Goal: Transaction & Acquisition: Book appointment/travel/reservation

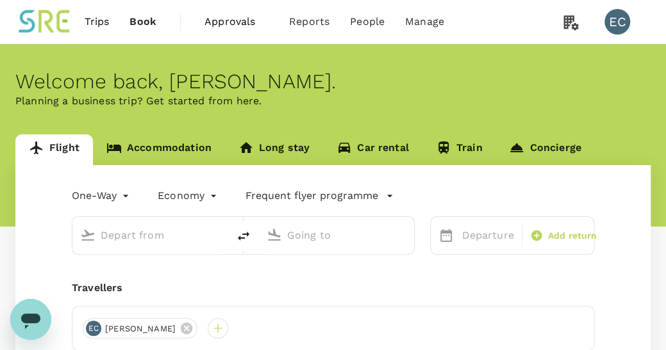
type input "roundtrip"
type input "Taiwan Taoyuan Intl (TPE)"
type input "Singapore Changi (SIN)"
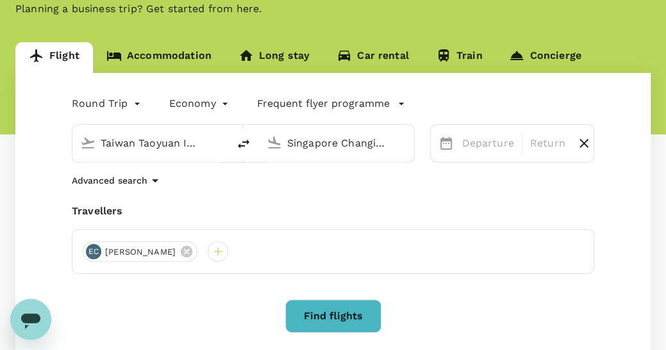
scroll to position [92, 0]
click at [486, 151] on div "Departure" at bounding box center [487, 144] width 62 height 26
click at [475, 107] on div "Round Trip roundtrip Economy economy Frequent flyer programme" at bounding box center [320, 101] width 548 height 26
click at [153, 177] on icon "button" at bounding box center [154, 180] width 15 height 15
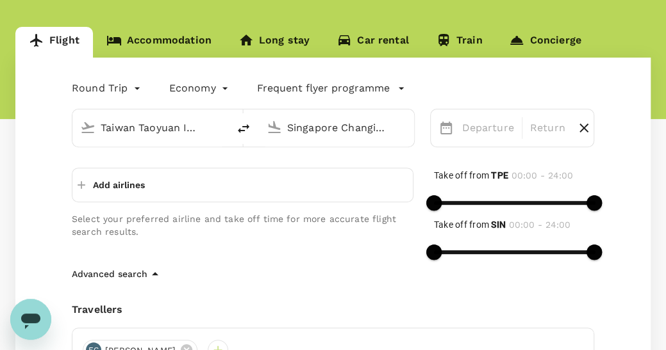
scroll to position [120, 0]
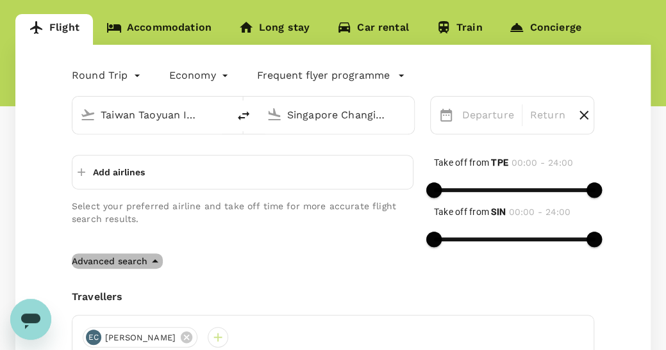
click at [153, 258] on icon "button" at bounding box center [154, 261] width 15 height 15
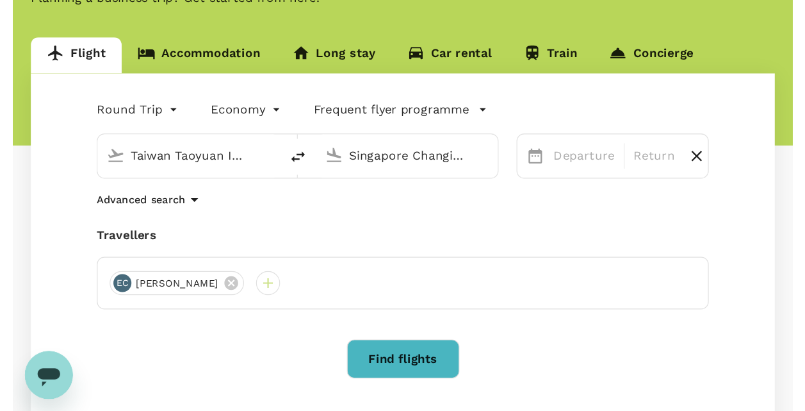
scroll to position [53, 0]
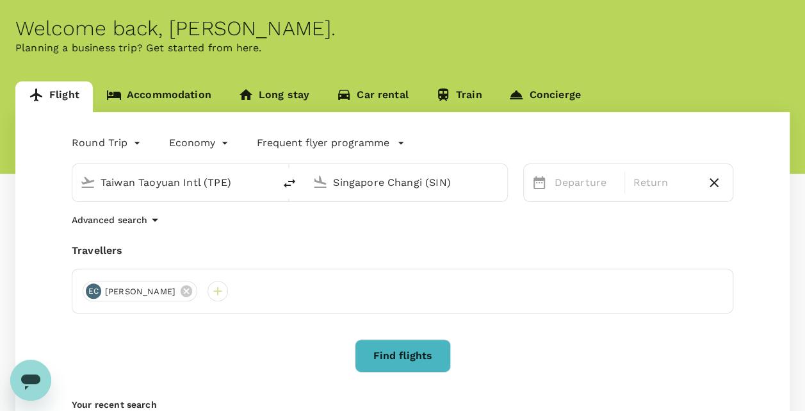
click at [390, 143] on button "Frequent flyer programme" at bounding box center [331, 142] width 148 height 15
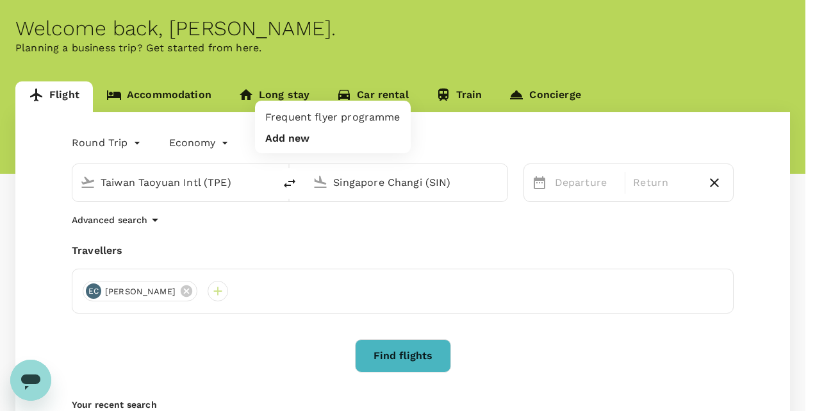
click at [390, 143] on div at bounding box center [407, 205] width 815 height 411
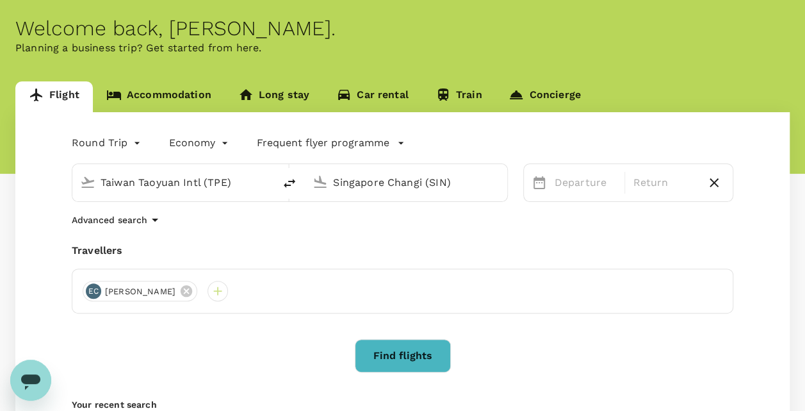
click at [285, 268] on div "EC [PERSON_NAME]" at bounding box center [403, 290] width 662 height 45
click at [153, 219] on icon "button" at bounding box center [155, 219] width 6 height 3
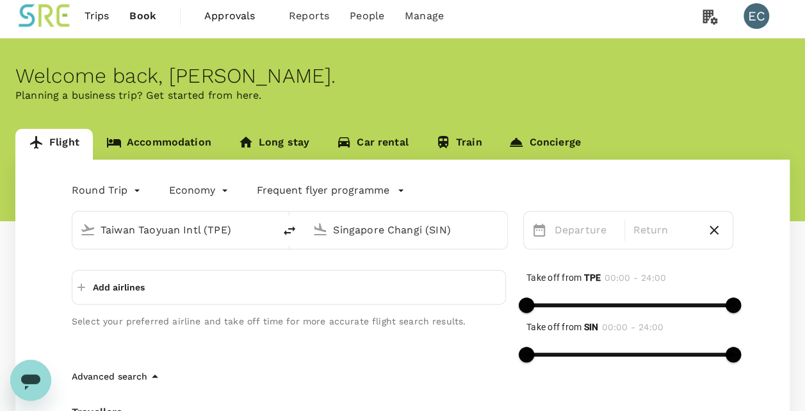
scroll to position [0, 0]
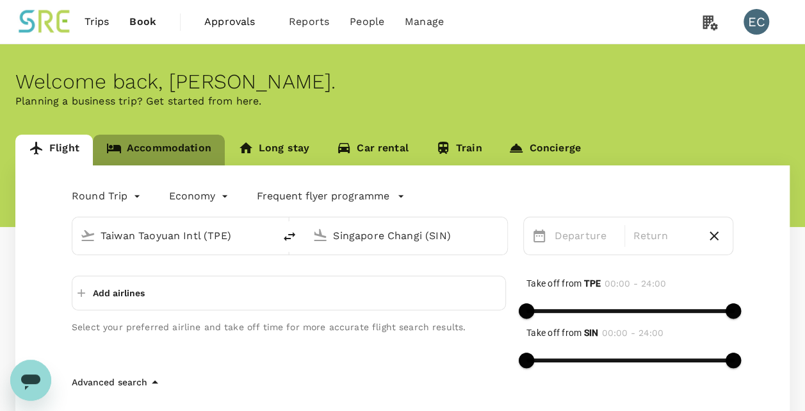
click at [186, 141] on link "Accommodation" at bounding box center [159, 150] width 132 height 31
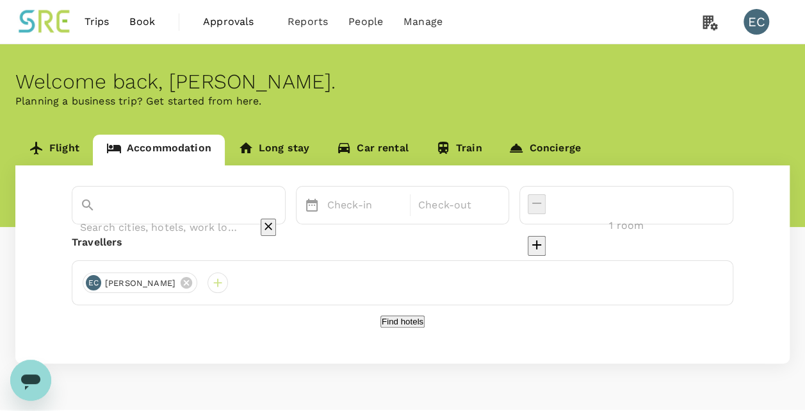
click at [236, 217] on input "text" at bounding box center [160, 227] width 161 height 20
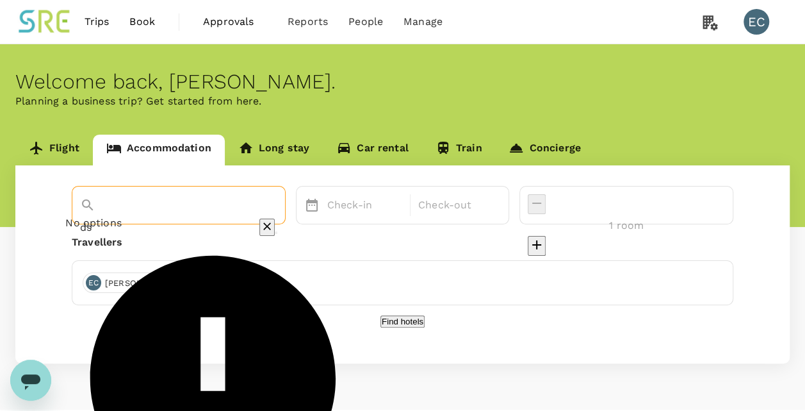
type input "d"
type input "s"
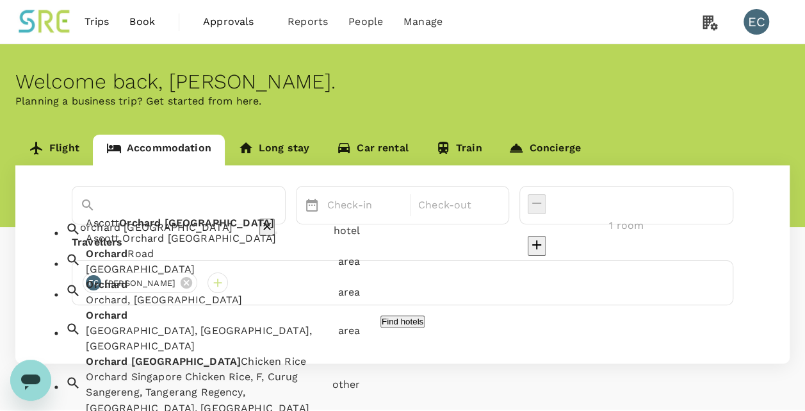
click at [201, 308] on div "Orchard, [GEOGRAPHIC_DATA]" at bounding box center [209, 300] width 247 height 15
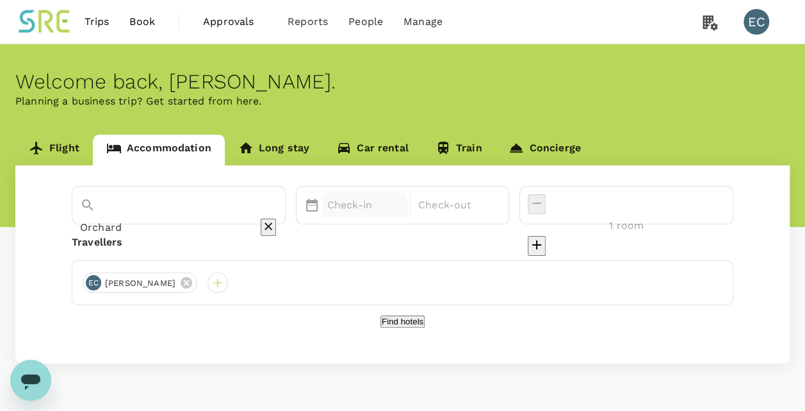
click at [406, 195] on div "Check-in" at bounding box center [364, 205] width 85 height 26
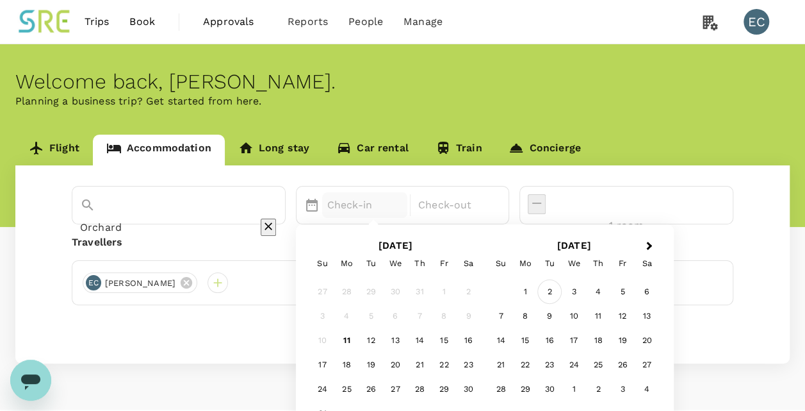
click at [562, 288] on div "2" at bounding box center [550, 292] width 24 height 24
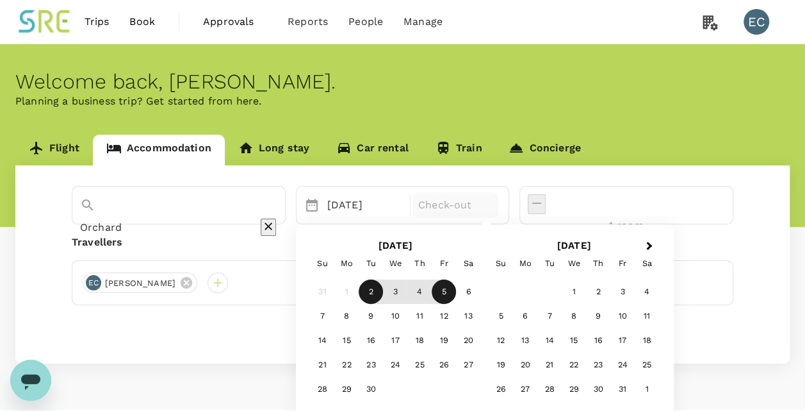
click at [456, 291] on div "5" at bounding box center [444, 292] width 24 height 24
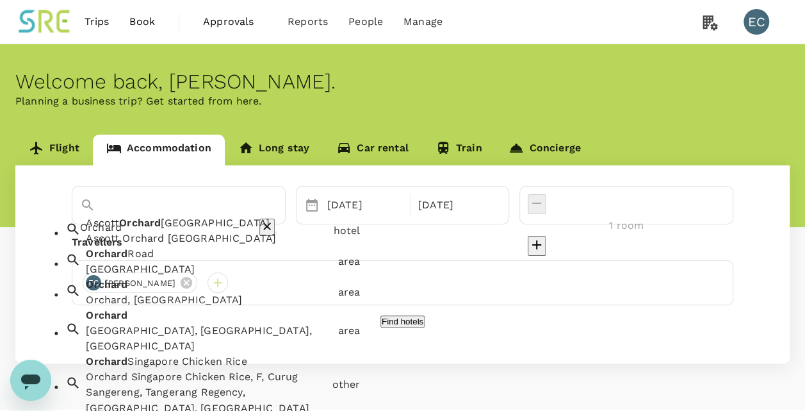
click at [242, 217] on input "Orchard" at bounding box center [160, 227] width 161 height 20
click at [248, 229] on div "Ascott Orchard [GEOGRAPHIC_DATA] Ascott Orchard [GEOGRAPHIC_DATA]" at bounding box center [204, 229] width 247 height 36
type input "Ascott Orchard [GEOGRAPHIC_DATA]"
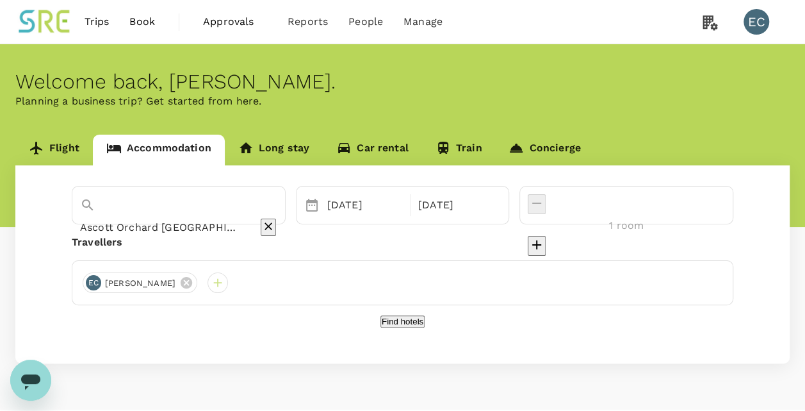
click at [395, 324] on button "Find hotels" at bounding box center [403, 321] width 44 height 12
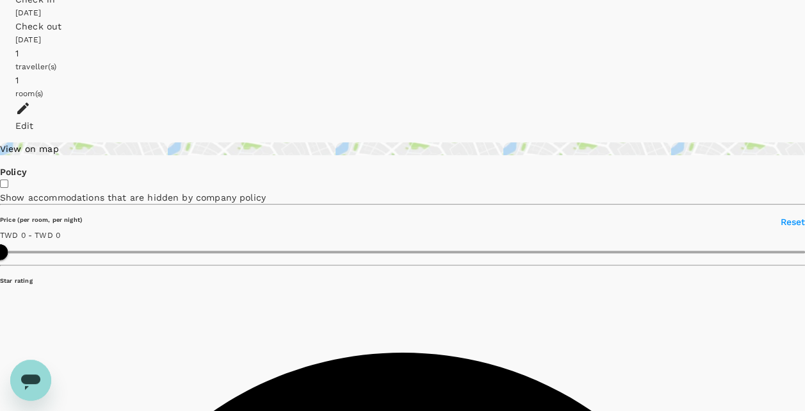
scroll to position [72, 0]
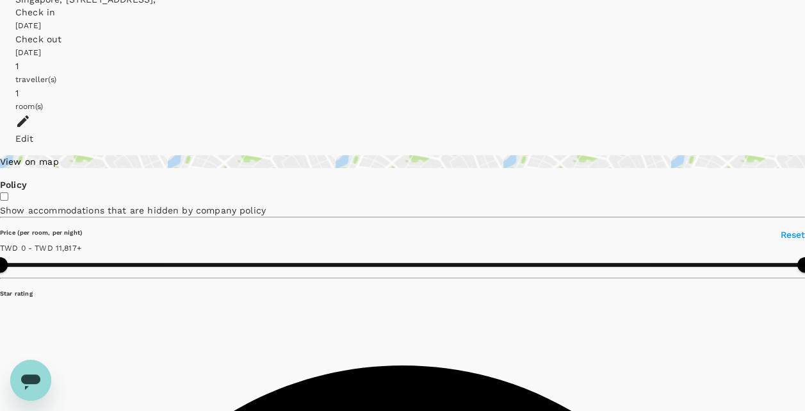
type input "11817"
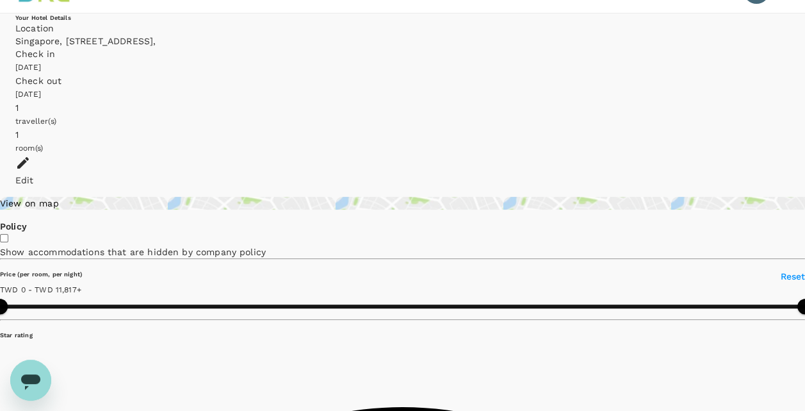
scroll to position [0, 0]
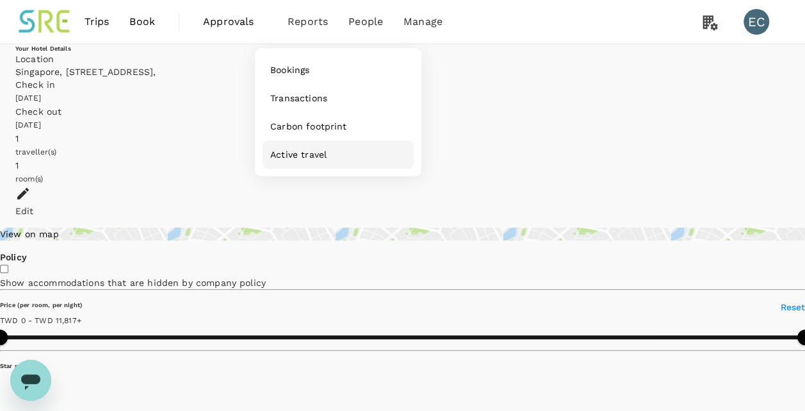
click at [299, 149] on link "Active travel" at bounding box center [338, 154] width 151 height 28
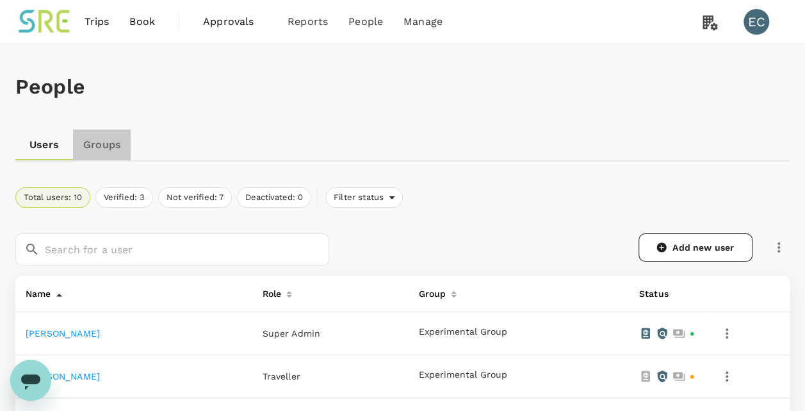
click at [101, 143] on link "Groups" at bounding box center [102, 144] width 58 height 31
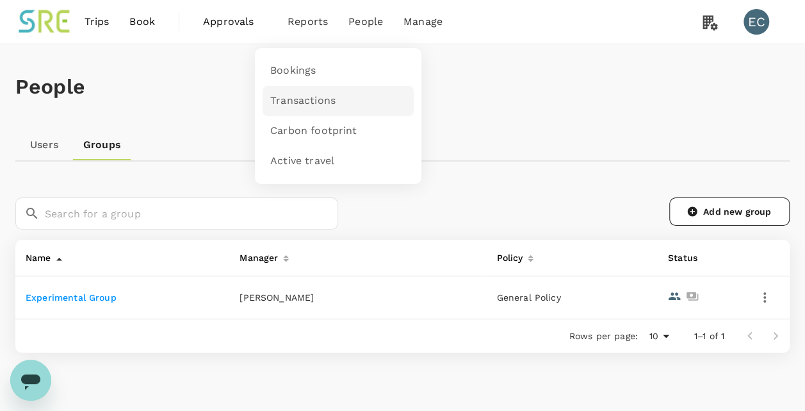
click at [316, 99] on span "Transactions" at bounding box center [302, 101] width 65 height 15
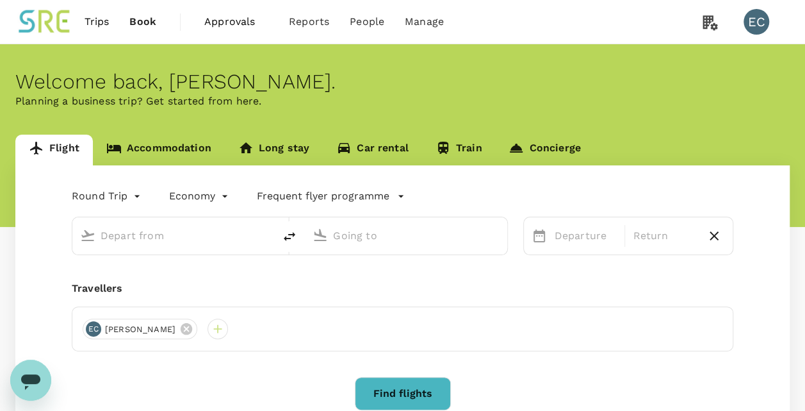
click at [101, 22] on span "Trips" at bounding box center [97, 21] width 25 height 15
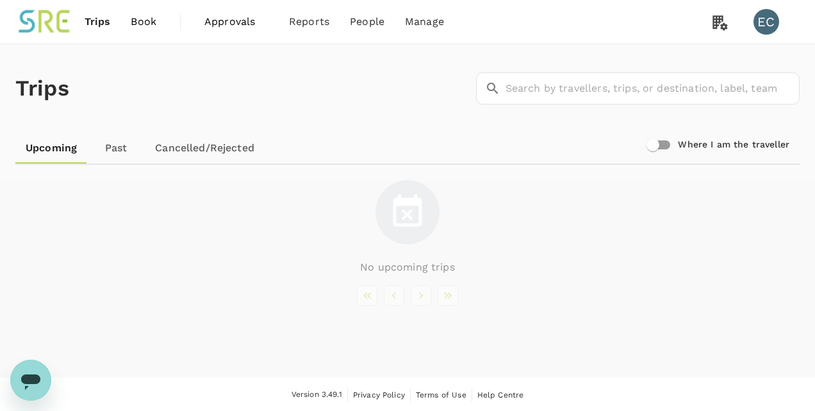
click at [141, 24] on span "Book" at bounding box center [144, 21] width 26 height 15
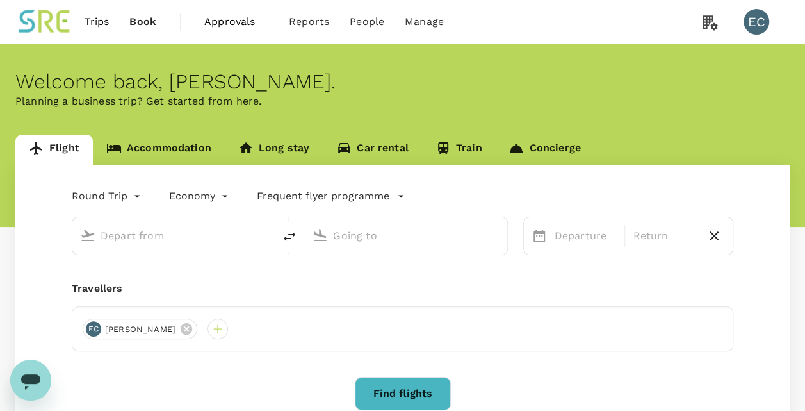
type input "Taiwan Taoyuan Intl (TPE)"
type input "Singapore Changi (SIN)"
type input "Taiwan Taoyuan Intl (TPE)"
type input "Singapore Changi (SIN)"
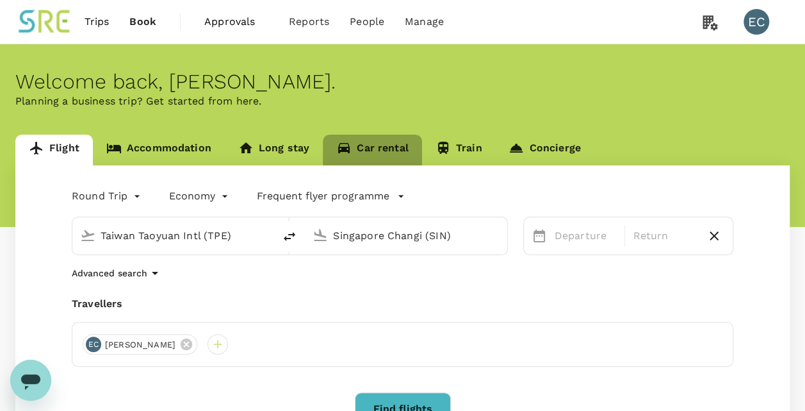
click at [349, 147] on link "Car rental" at bounding box center [372, 150] width 99 height 31
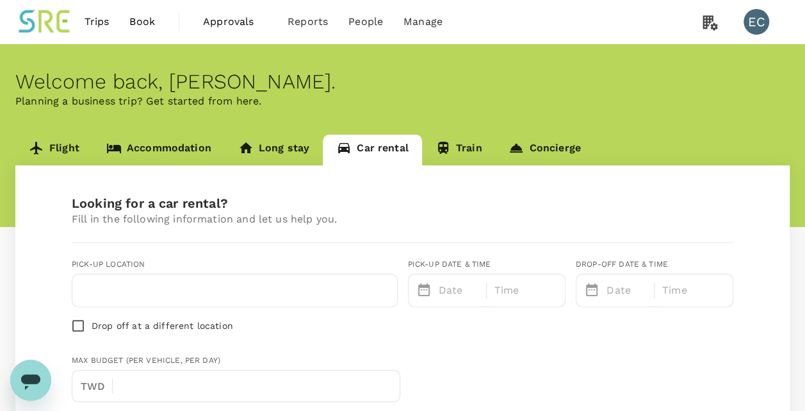
type input "Concierge booking - car-rental"
type input "[PERSON_NAME][EMAIL_ADDRESS][PERSON_NAME][DOMAIN_NAME]"
type input "886"
type input "0912762894"
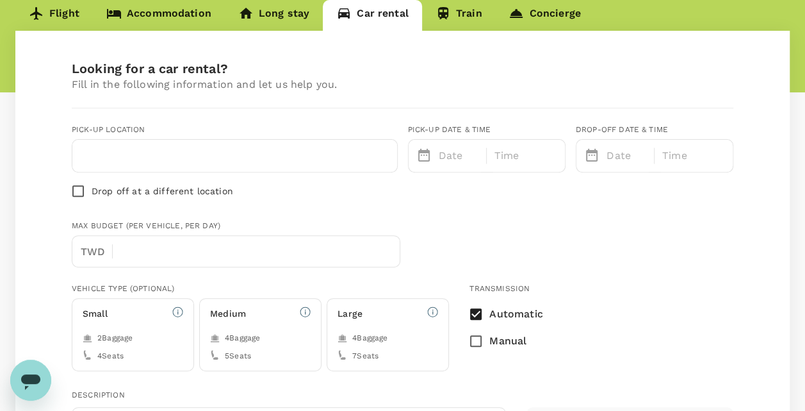
scroll to position [117, 0]
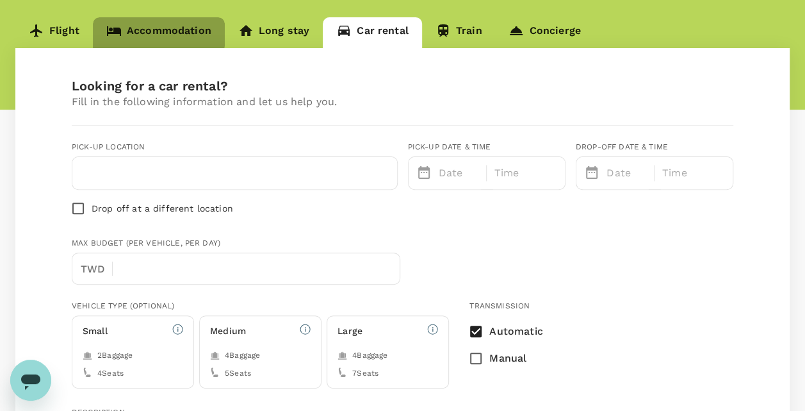
click at [111, 28] on icon at bounding box center [114, 31] width 14 height 10
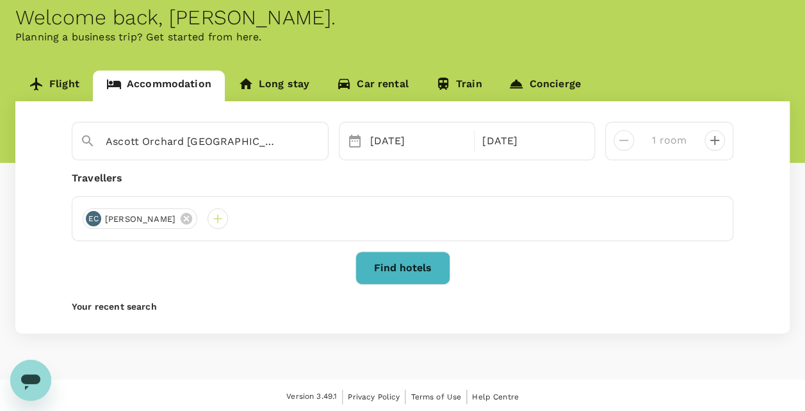
scroll to position [65, 0]
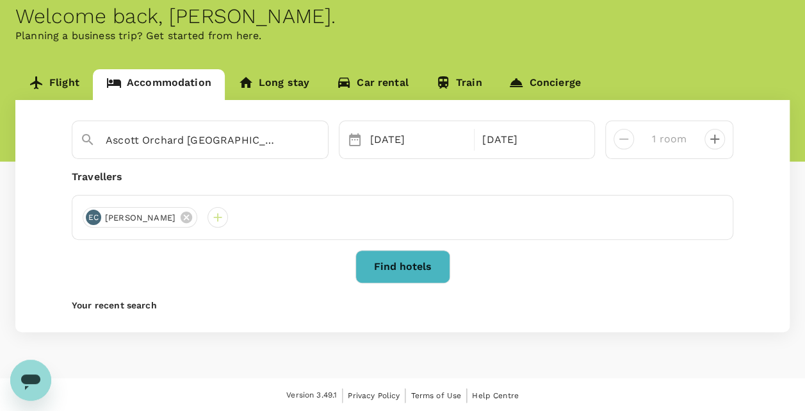
click at [514, 256] on div "Find hotels" at bounding box center [403, 266] width 662 height 33
click at [247, 274] on div "Find hotels" at bounding box center [403, 266] width 662 height 33
click at [56, 79] on link "Flight" at bounding box center [54, 84] width 78 height 31
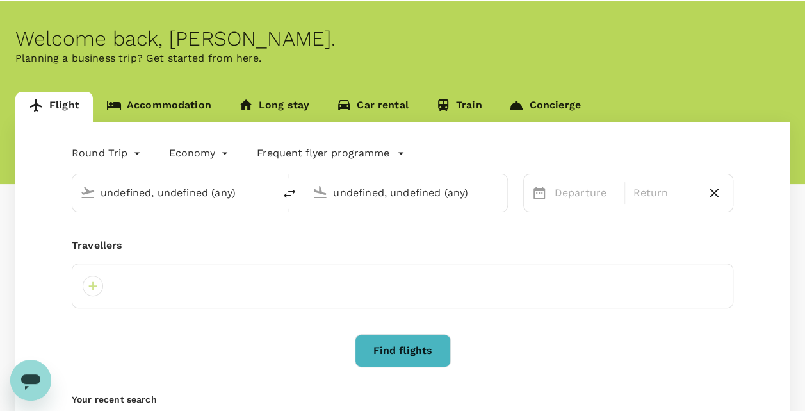
type input "Taiwan Taoyuan Intl (TPE)"
type input "Singapore Changi (SIN)"
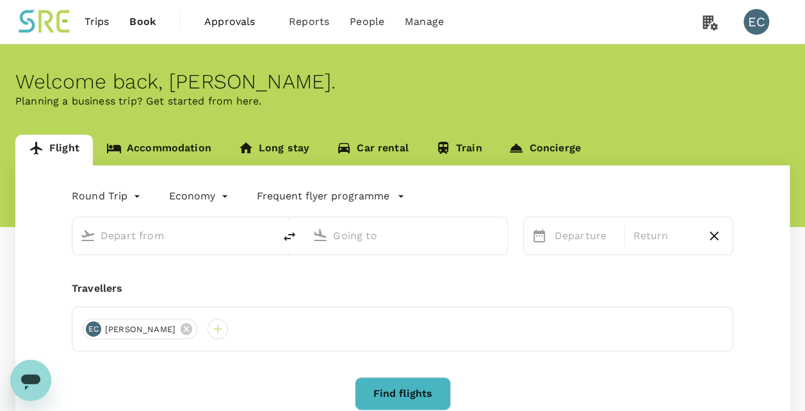
type input "Taiwan Taoyuan Intl (TPE)"
type input "Singapore Changi (SIN)"
click at [202, 233] on input "text" at bounding box center [174, 236] width 147 height 20
type input "Taiwan Taoyuan Intl (TPE)"
type input "Singapore Changi (SIN)"
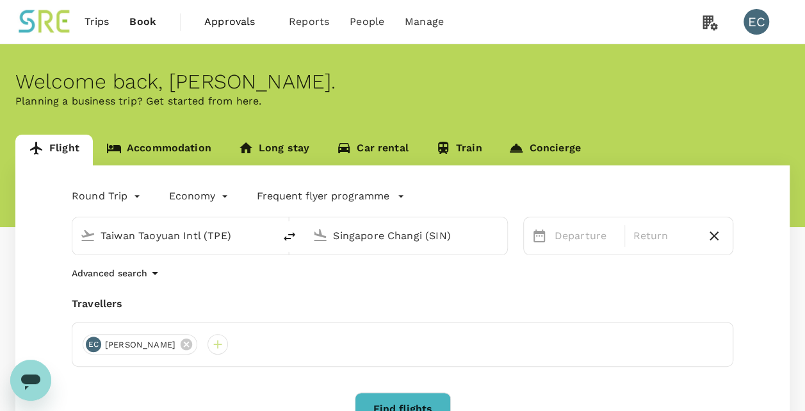
click at [343, 230] on input "Singapore Changi (SIN)" at bounding box center [406, 236] width 147 height 20
click at [587, 231] on p "Departure" at bounding box center [586, 235] width 63 height 15
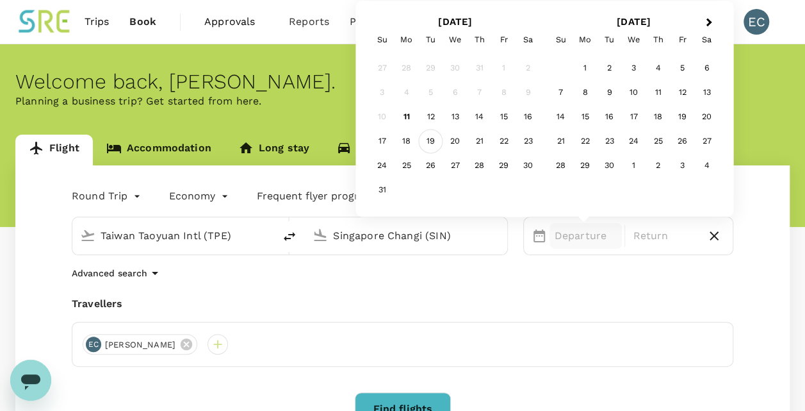
click at [434, 140] on div "19" at bounding box center [431, 141] width 24 height 24
click at [495, 142] on div "22" at bounding box center [504, 141] width 24 height 24
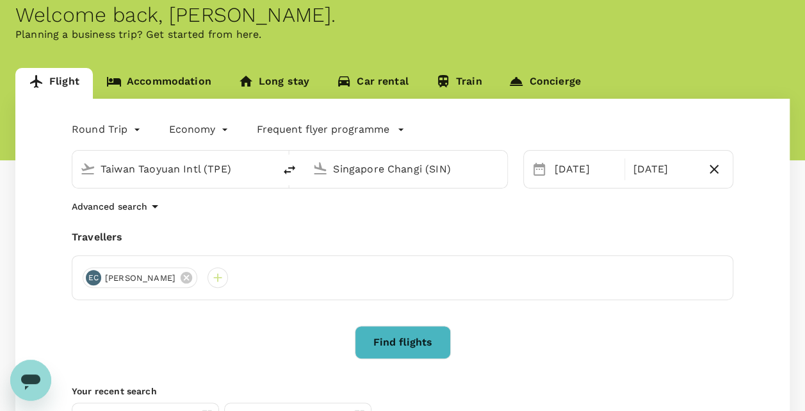
scroll to position [78, 0]
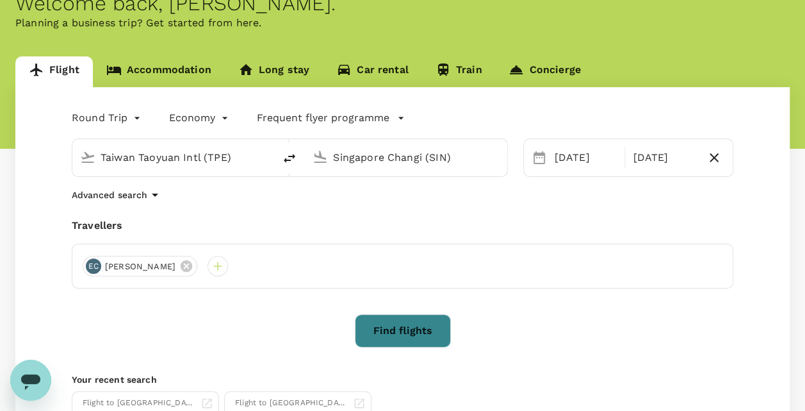
click at [415, 331] on button "Find flights" at bounding box center [403, 330] width 96 height 33
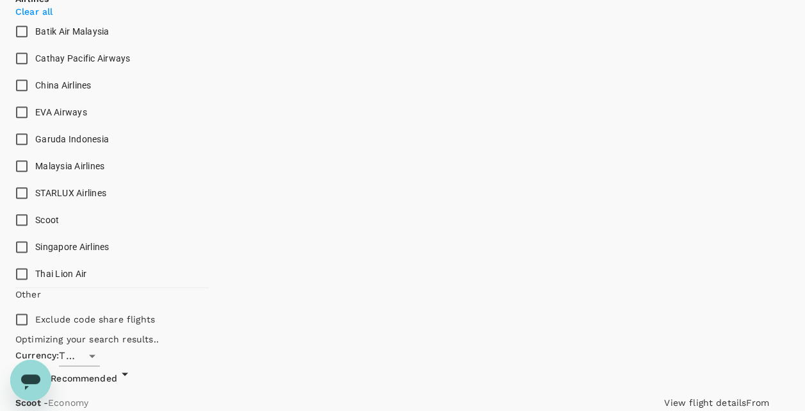
scroll to position [680, 0]
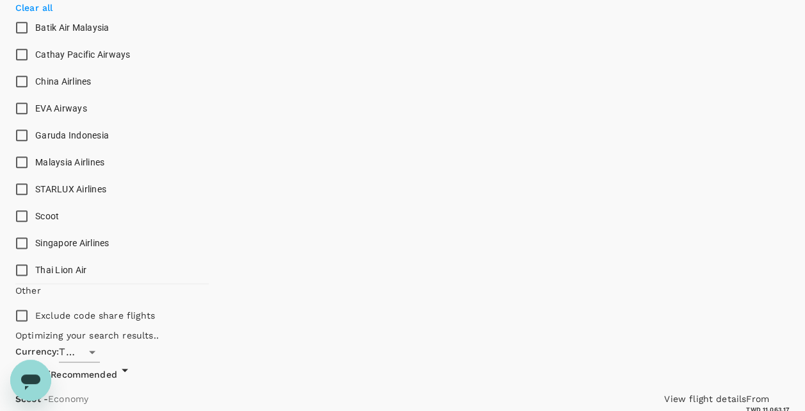
click at [18, 122] on input "EVA Airways" at bounding box center [21, 108] width 27 height 27
checkbox input "true"
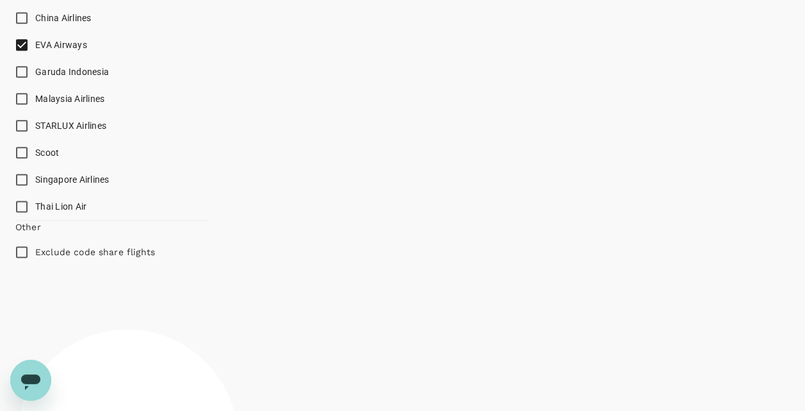
scroll to position [764, 0]
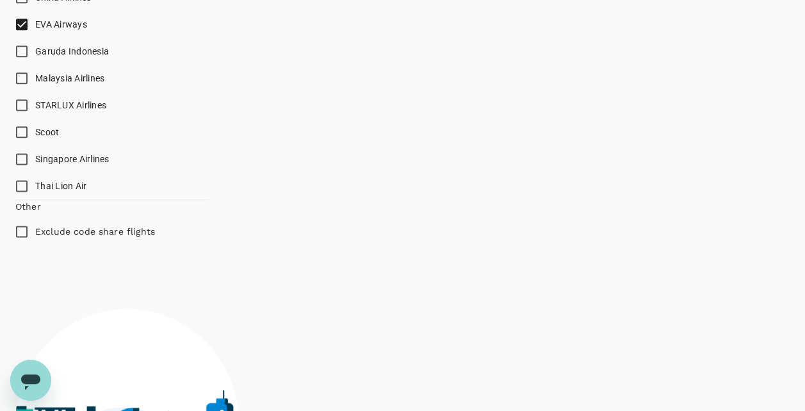
type input "1675"
checkbox input "false"
checkbox input "true"
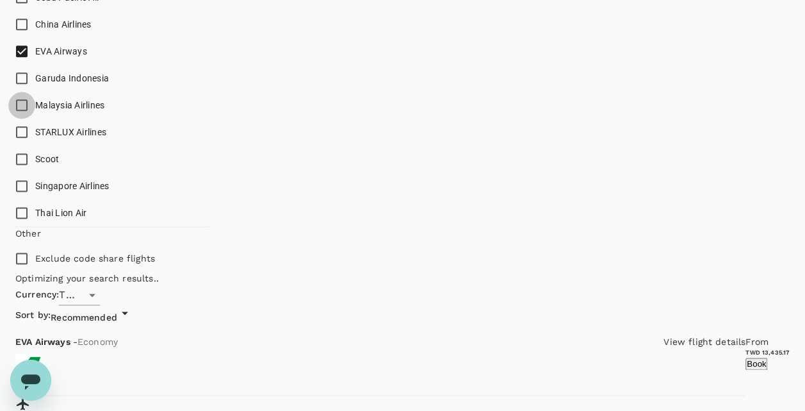
click at [26, 119] on input "Malaysia Airlines" at bounding box center [21, 105] width 27 height 27
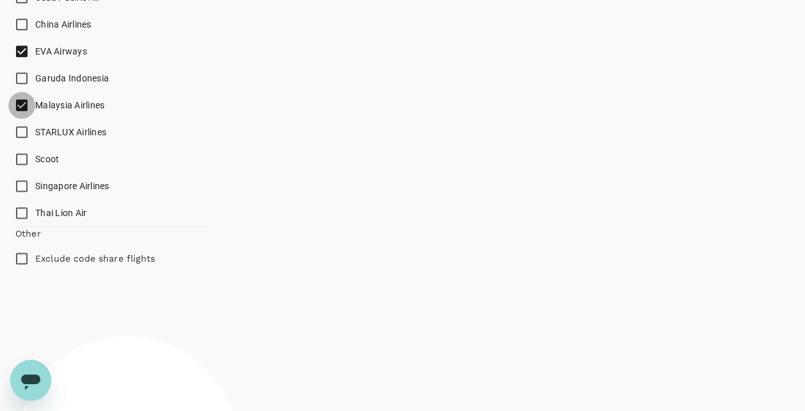
click at [26, 119] on input "Malaysia Airlines" at bounding box center [21, 105] width 27 height 27
checkbox input "false"
click at [13, 145] on input "STARLUX Airlines" at bounding box center [21, 132] width 27 height 27
checkbox input "false"
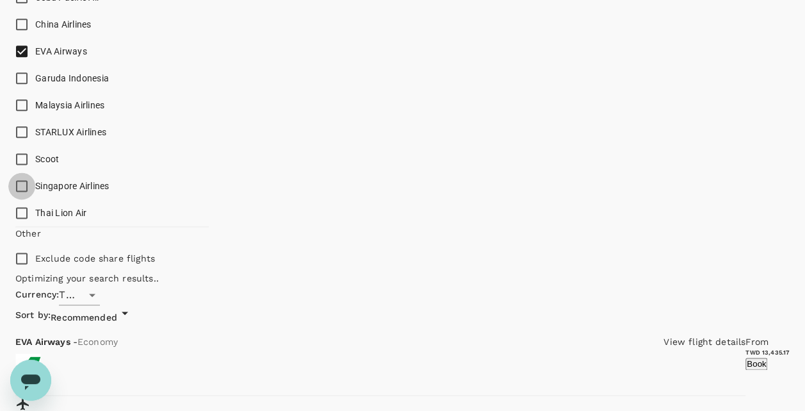
click at [21, 199] on input "Singapore Airlines" at bounding box center [21, 185] width 27 height 27
checkbox input "false"
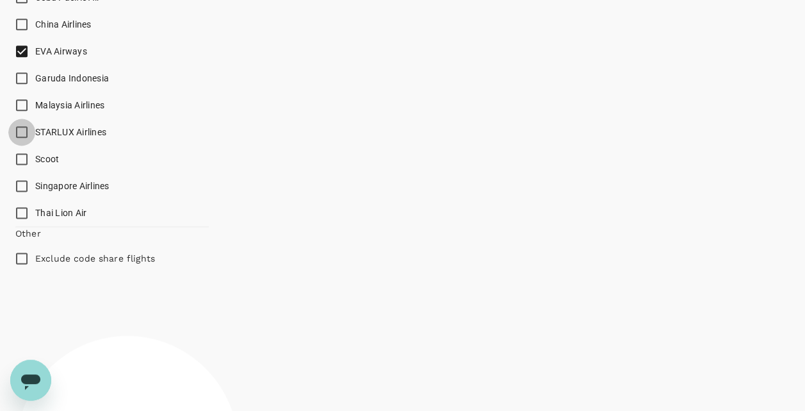
click at [23, 145] on input "STARLUX Airlines" at bounding box center [21, 132] width 27 height 27
checkbox input "true"
click at [21, 199] on input "Singapore Airlines" at bounding box center [21, 185] width 27 height 27
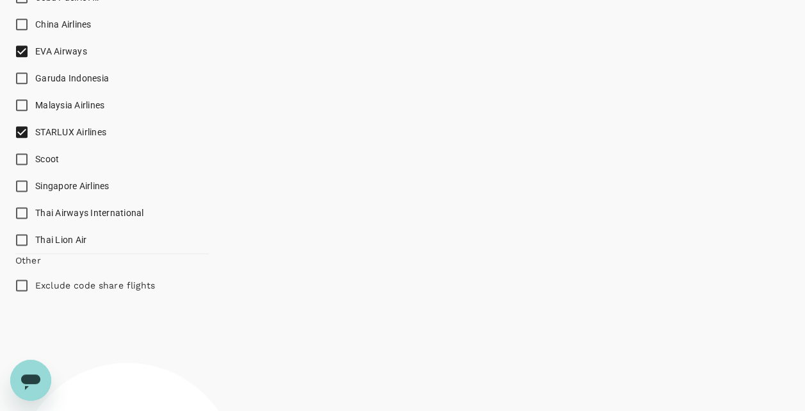
click at [19, 199] on input "Singapore Airlines" at bounding box center [21, 185] width 27 height 27
checkbox input "true"
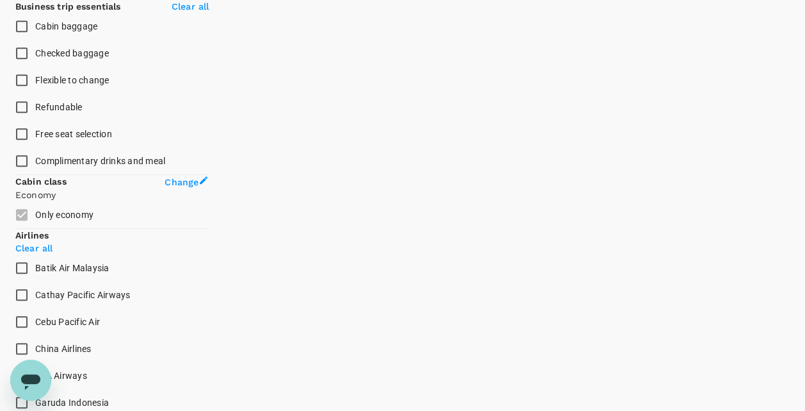
scroll to position [438, 0]
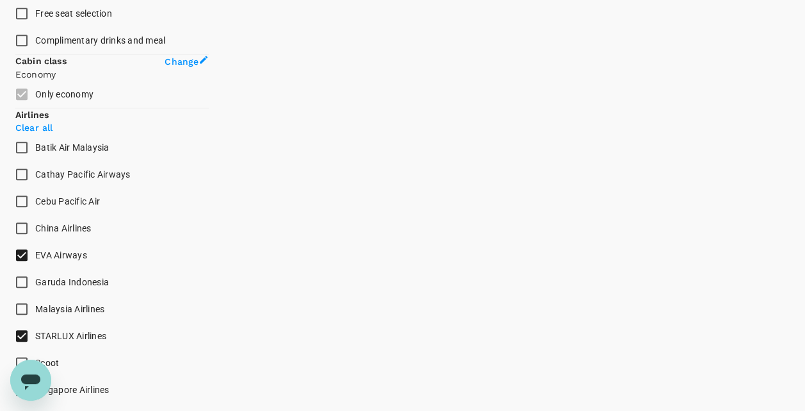
scroll to position [561, 0]
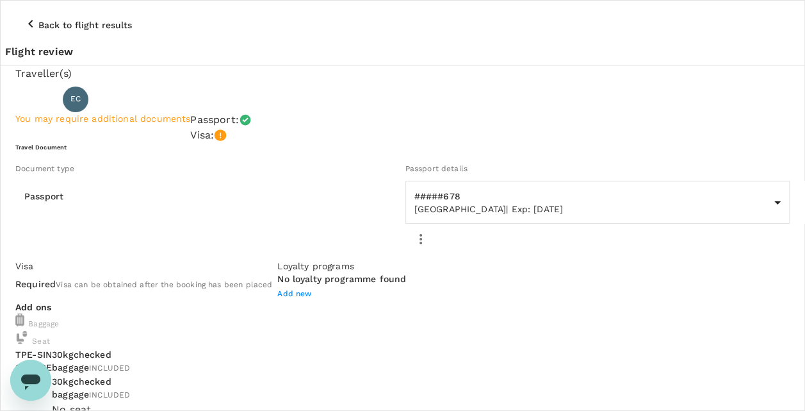
click at [28, 20] on icon "button" at bounding box center [30, 24] width 4 height 8
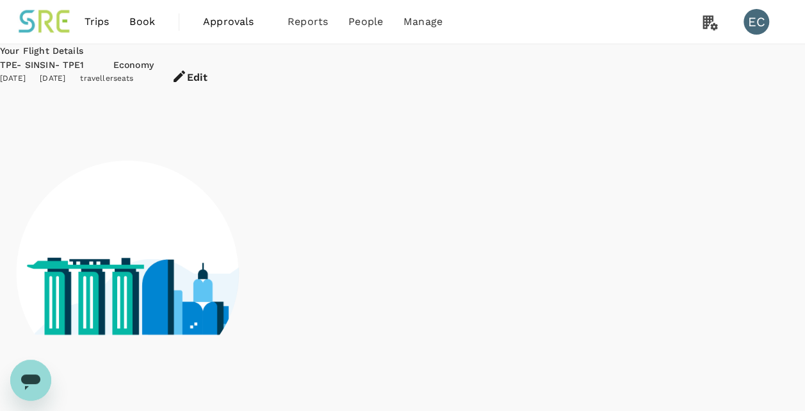
scroll to position [65, 0]
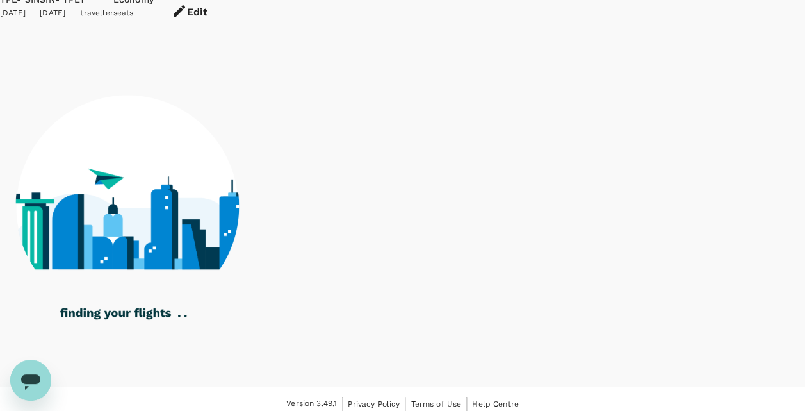
drag, startPoint x: 12, startPoint y: 10, endPoint x: 186, endPoint y: 76, distance: 186.1
click at [186, 76] on div at bounding box center [402, 198] width 775 height 334
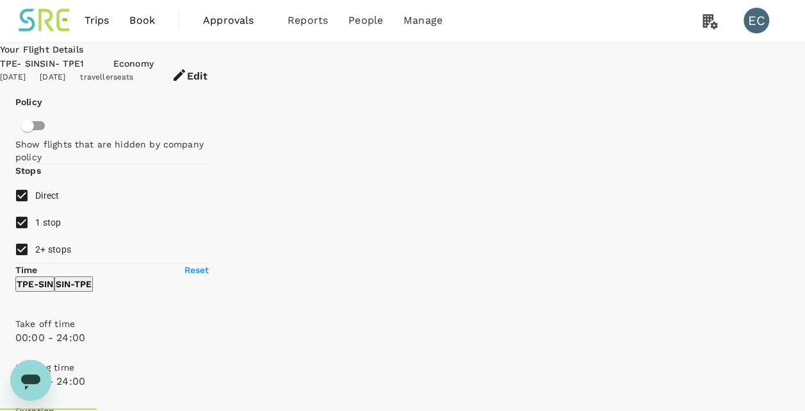
scroll to position [0, 0]
click at [150, 24] on span "Book" at bounding box center [142, 21] width 26 height 15
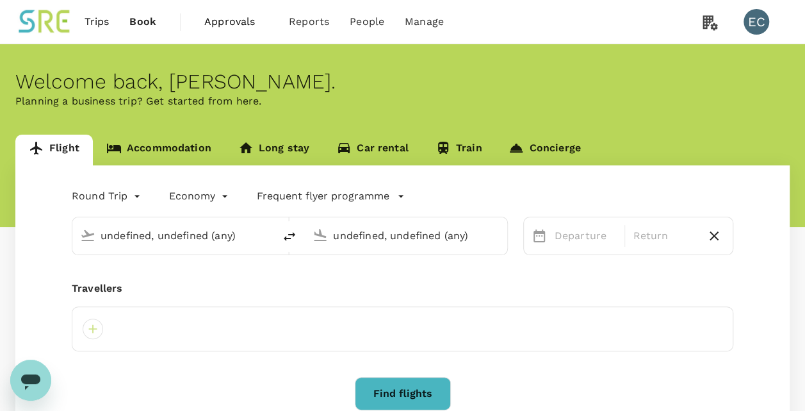
type input "Taiwan Taoyuan Intl (TPE)"
type input "Singapore Changi (SIN)"
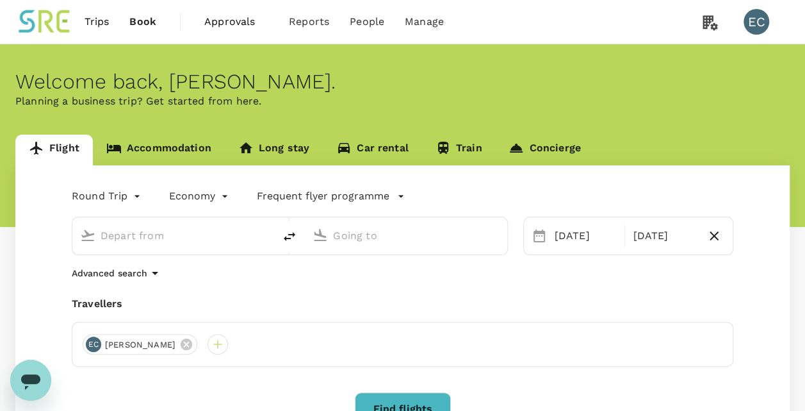
type input "Taiwan Taoyuan Intl (TPE)"
type input "Singapore Changi (SIN)"
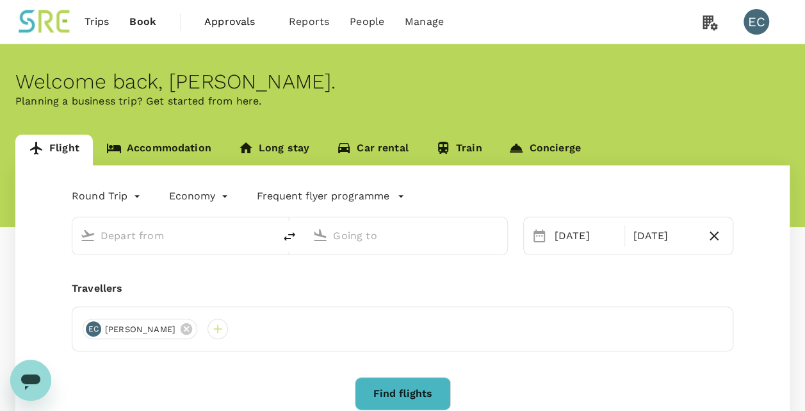
type input "Taiwan Taoyuan Intl (TPE)"
type input "Singapore Changi (SIN)"
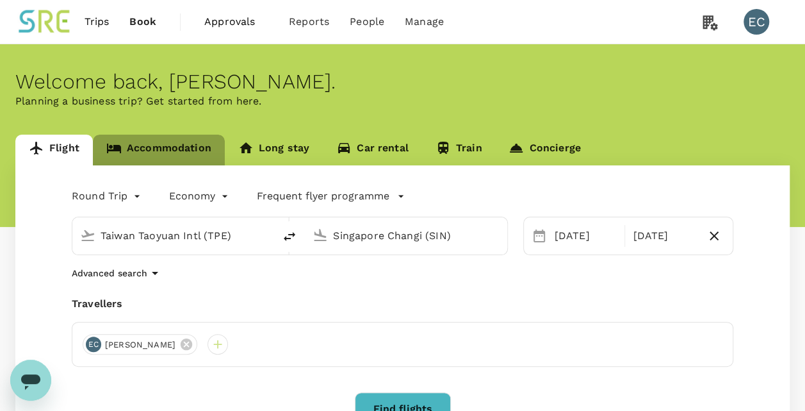
click at [182, 144] on link "Accommodation" at bounding box center [159, 150] width 132 height 31
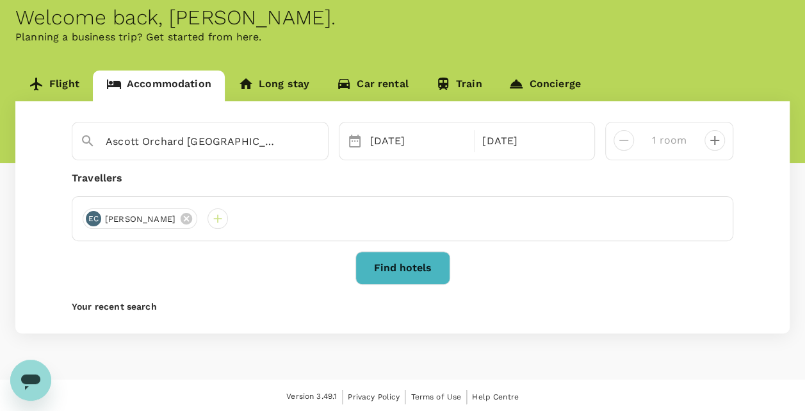
scroll to position [65, 0]
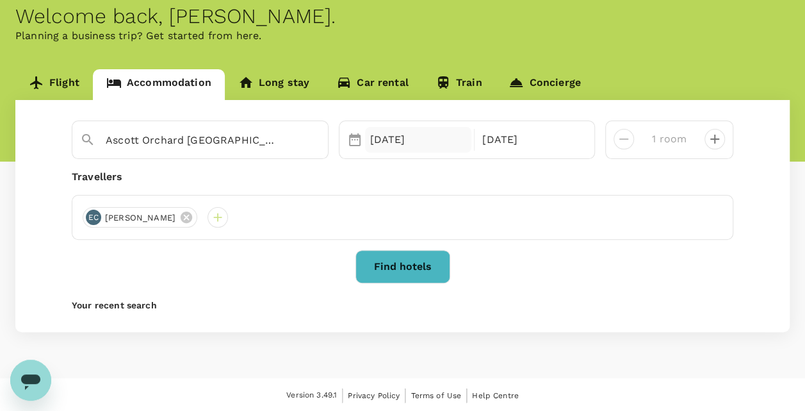
click at [432, 142] on div "[DATE]" at bounding box center [418, 140] width 107 height 26
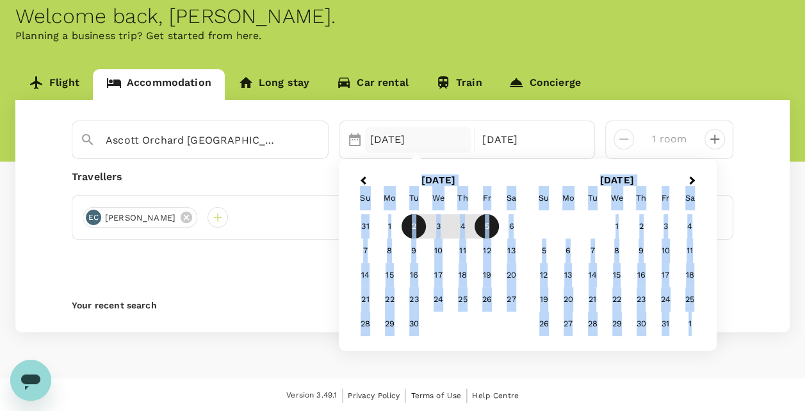
click at [501, 94] on link "Concierge" at bounding box center [544, 84] width 99 height 31
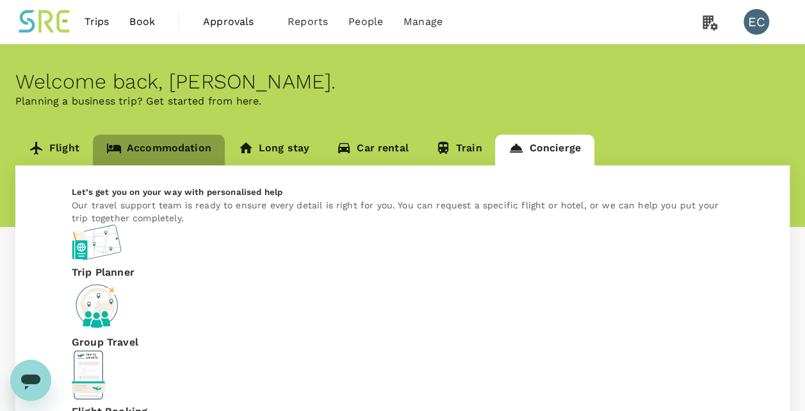
click at [137, 153] on link "Accommodation" at bounding box center [159, 150] width 132 height 31
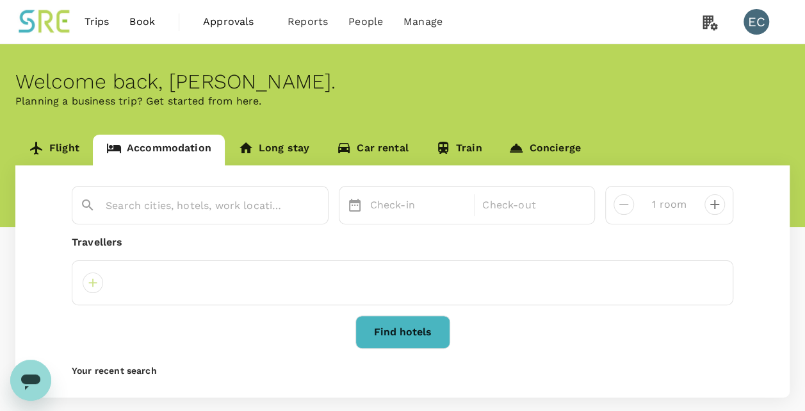
type input "Ascott Orchard [GEOGRAPHIC_DATA]"
click at [393, 204] on div "[DATE]" at bounding box center [418, 205] width 107 height 26
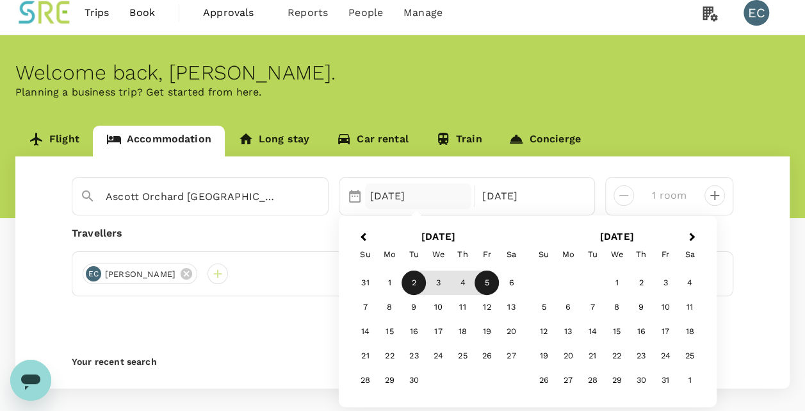
scroll to position [65, 0]
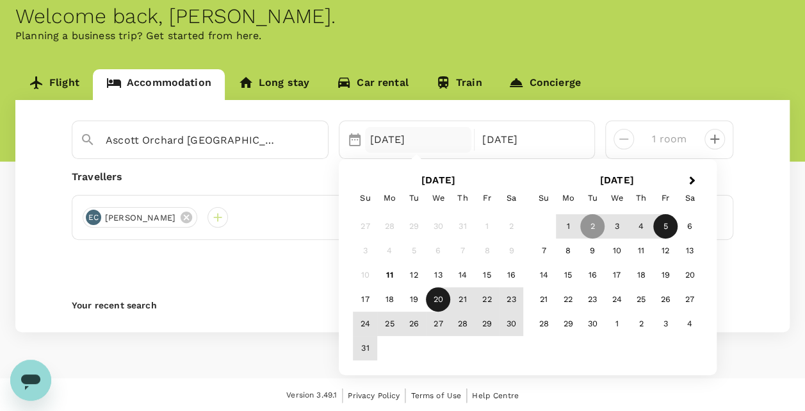
click at [432, 296] on div "20" at bounding box center [438, 300] width 24 height 24
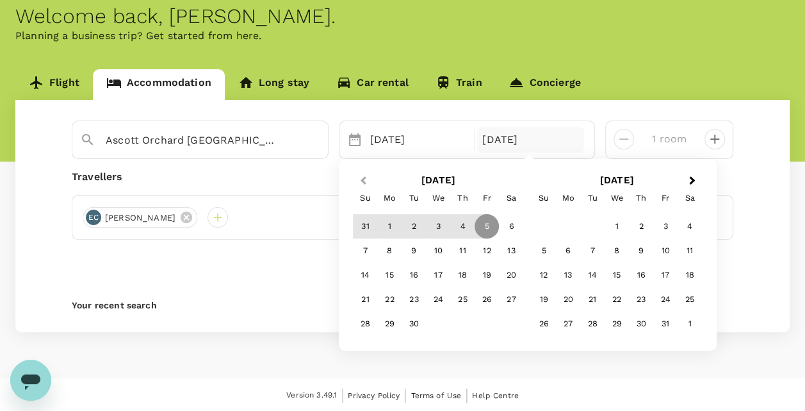
click at [363, 181] on span "Previous Month" at bounding box center [363, 181] width 0 height 15
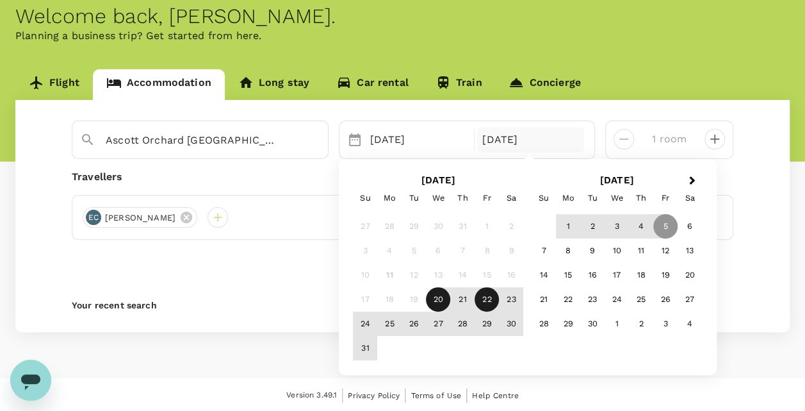
click at [487, 302] on div "22" at bounding box center [487, 300] width 24 height 24
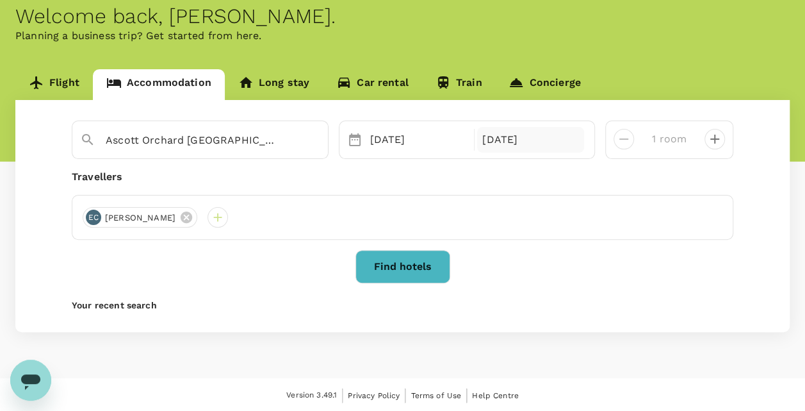
click at [493, 138] on div "22 Aug" at bounding box center [530, 140] width 107 height 26
click at [241, 275] on div "Find hotels" at bounding box center [403, 266] width 662 height 33
click at [398, 264] on button "Find hotels" at bounding box center [403, 266] width 95 height 33
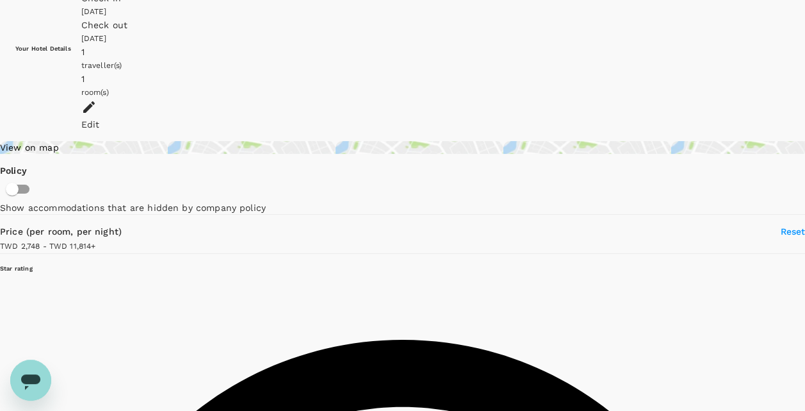
scroll to position [110, 0]
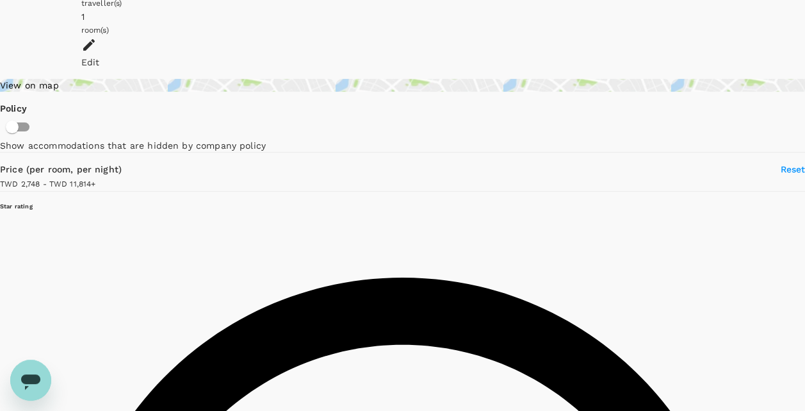
type input "11813.37"
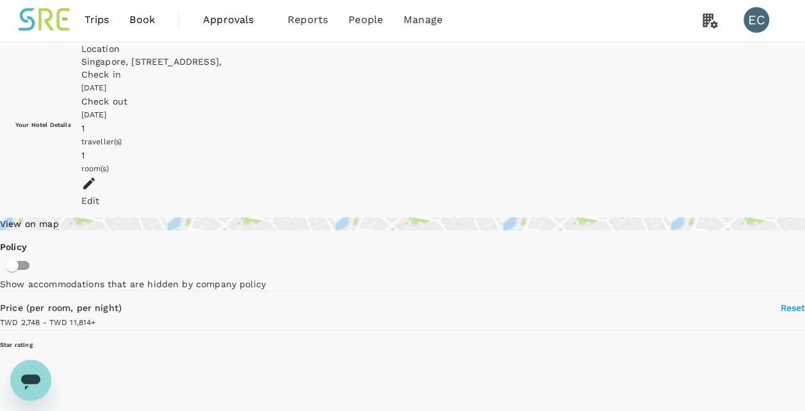
scroll to position [0, 0]
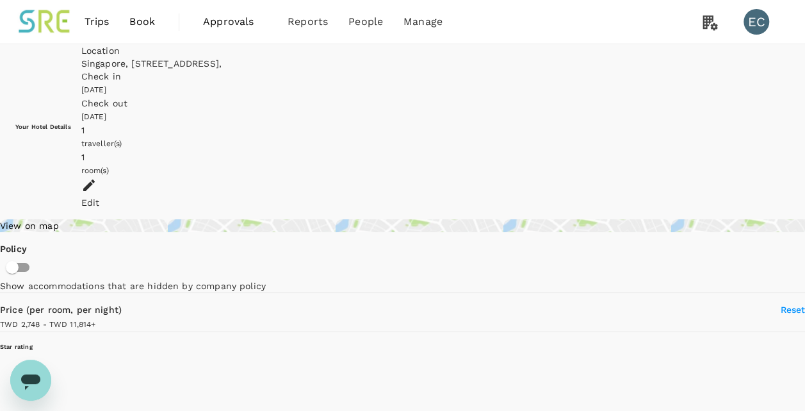
click at [138, 22] on span "Book" at bounding box center [142, 21] width 26 height 15
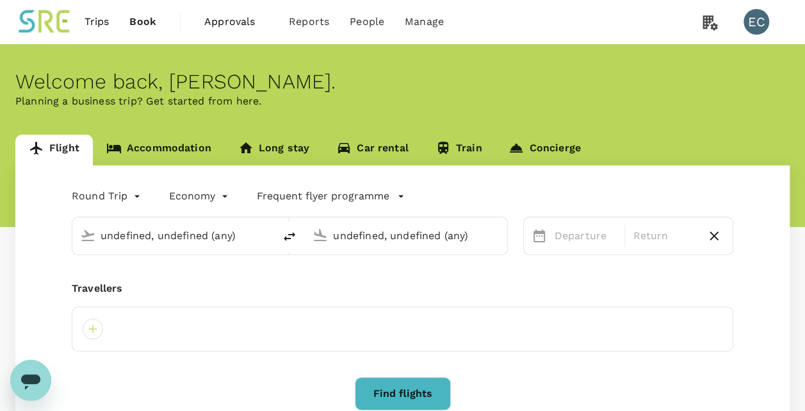
type input "Taiwan Taoyuan Intl (TPE)"
type input "Singapore Changi (SIN)"
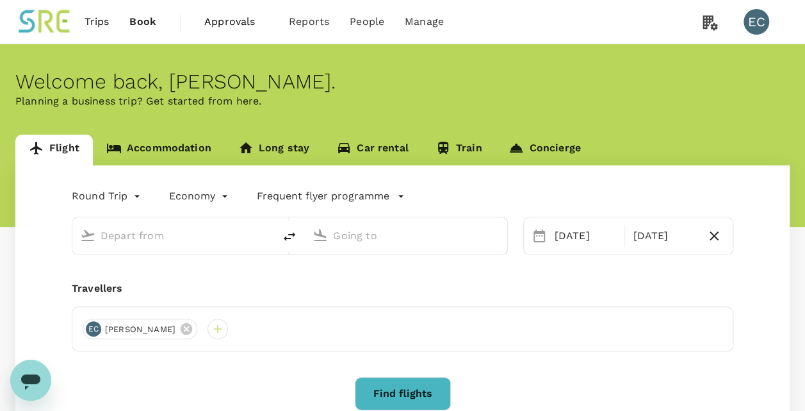
type input "Taiwan Taoyuan Intl (TPE)"
type input "Singapore Changi (SIN)"
type input "Taiwan Taoyuan Intl (TPE)"
type input "Singapore Changi (SIN)"
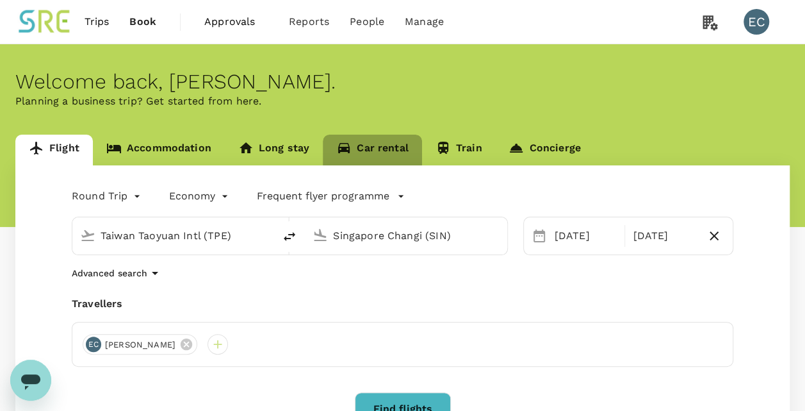
click at [393, 150] on link "Car rental" at bounding box center [372, 150] width 99 height 31
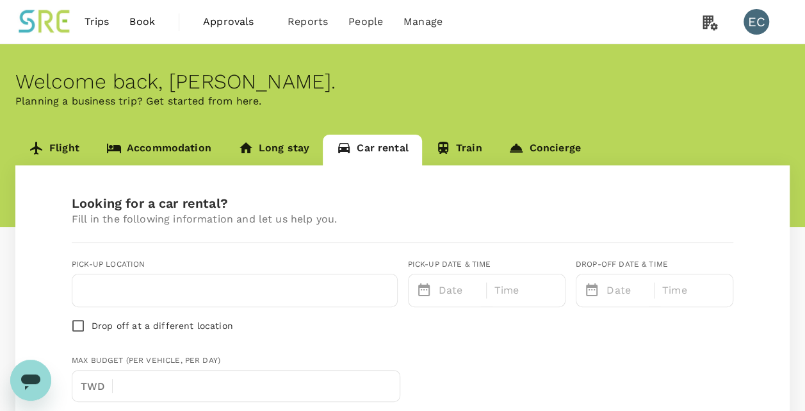
type input "Concierge booking - car-rental"
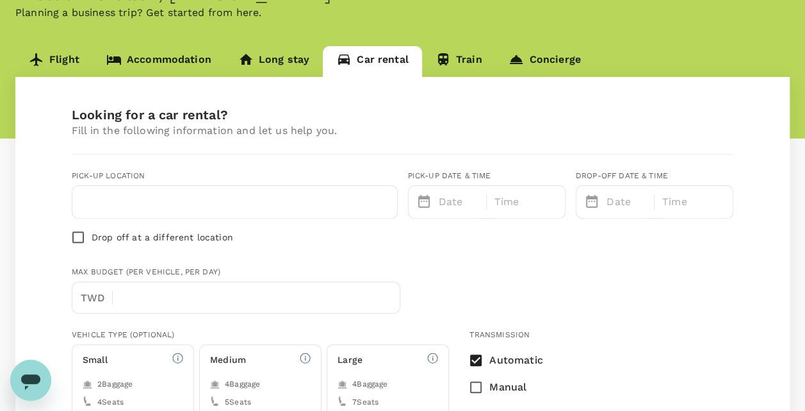
scroll to position [101, 0]
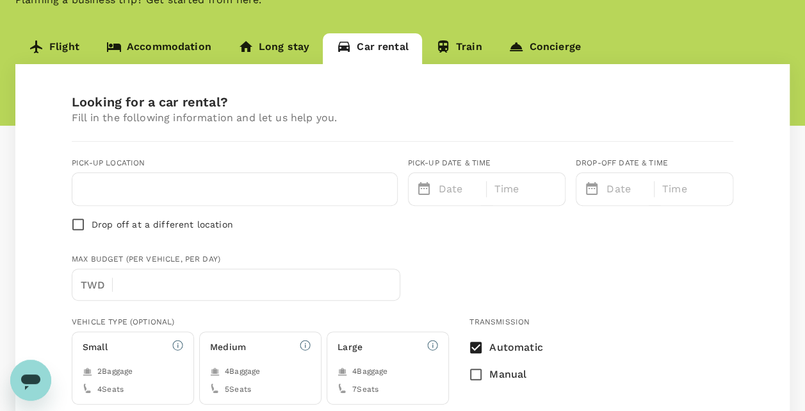
click at [288, 182] on input "text" at bounding box center [234, 189] width 309 height 21
type input "c"
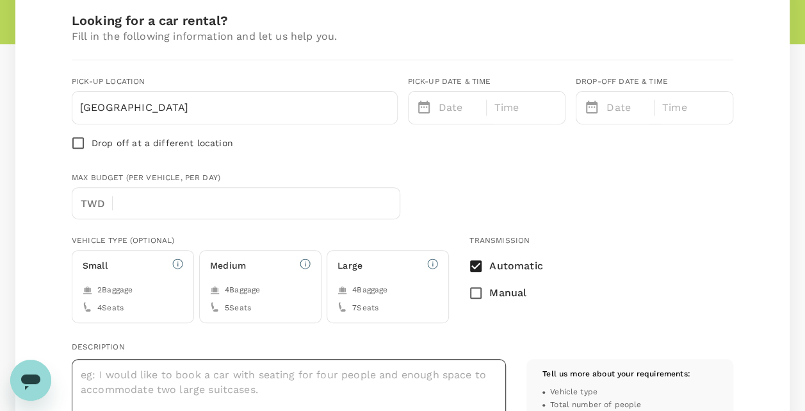
scroll to position [179, 0]
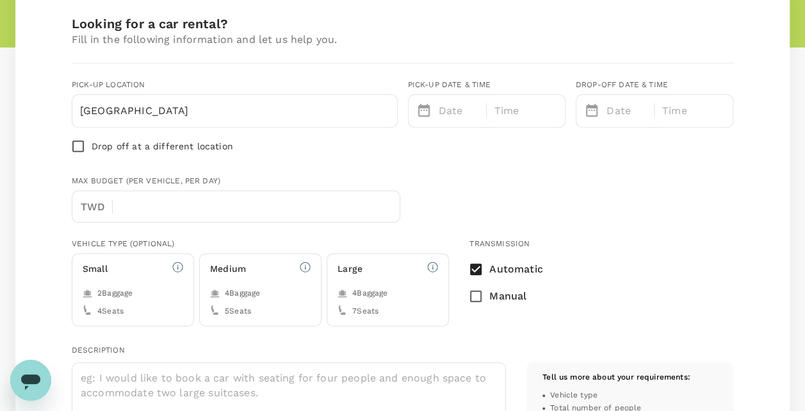
click at [467, 110] on p "Date" at bounding box center [459, 110] width 40 height 15
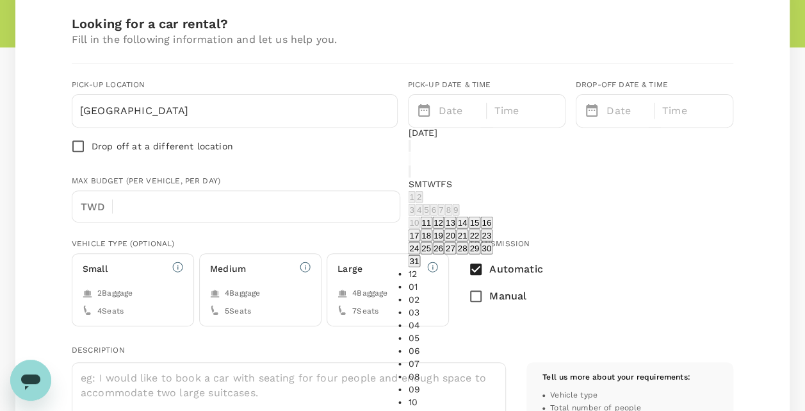
click at [329, 110] on input "copenhagen" at bounding box center [234, 111] width 309 height 21
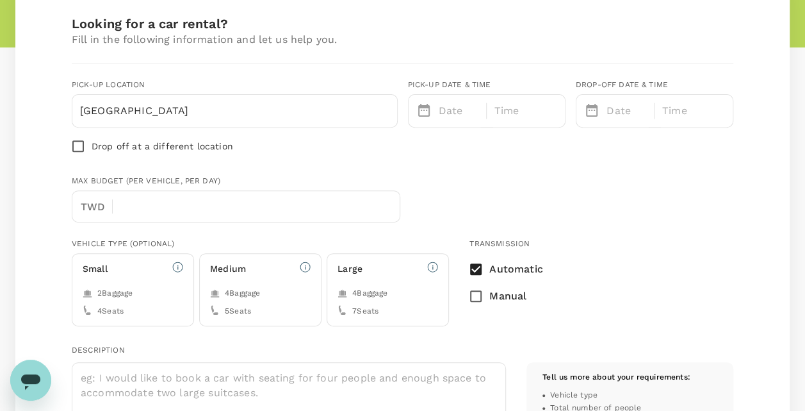
type input "Copenhagen"
click at [459, 108] on p "Date" at bounding box center [459, 110] width 40 height 15
click at [505, 106] on p "Time" at bounding box center [507, 110] width 25 height 15
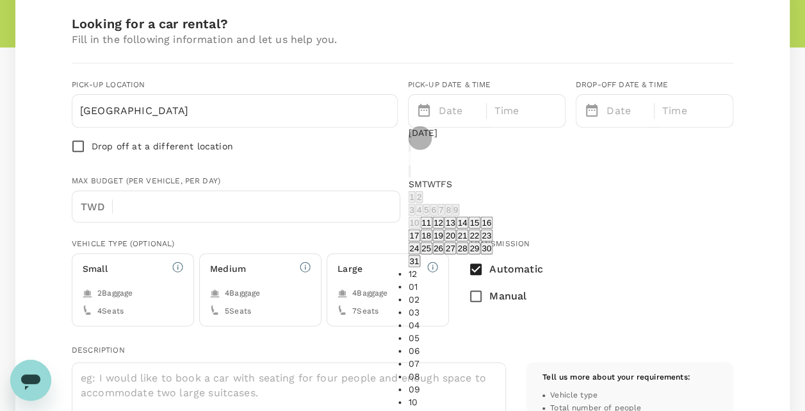
click at [445, 242] on button "19" at bounding box center [438, 235] width 12 height 12
click at [493, 344] on li "06" at bounding box center [450, 350] width 85 height 13
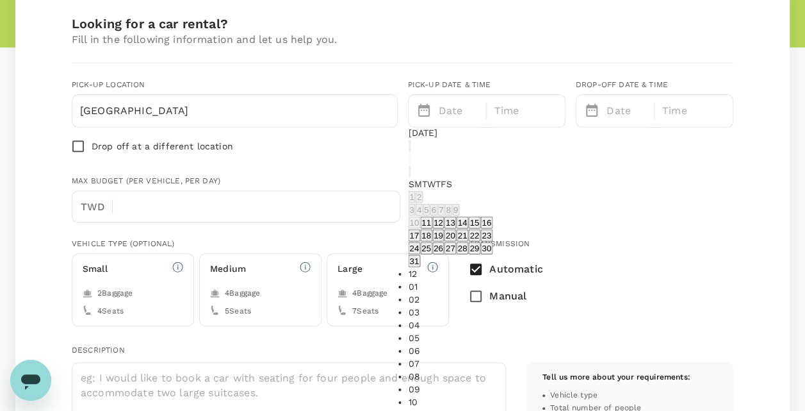
type input "08/19/2025 06:15 AM"
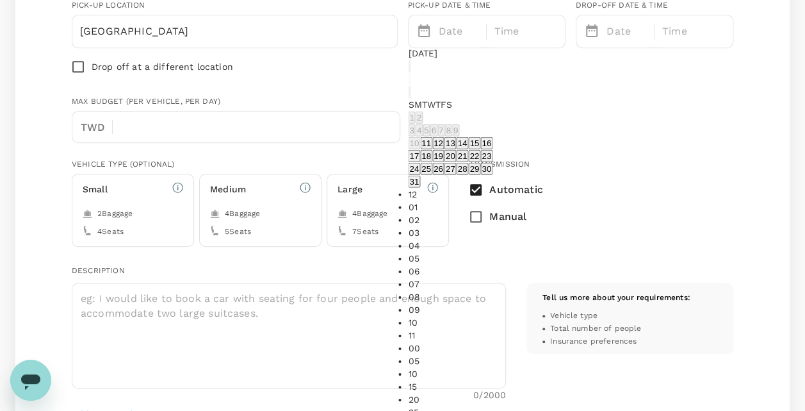
scroll to position [266, 0]
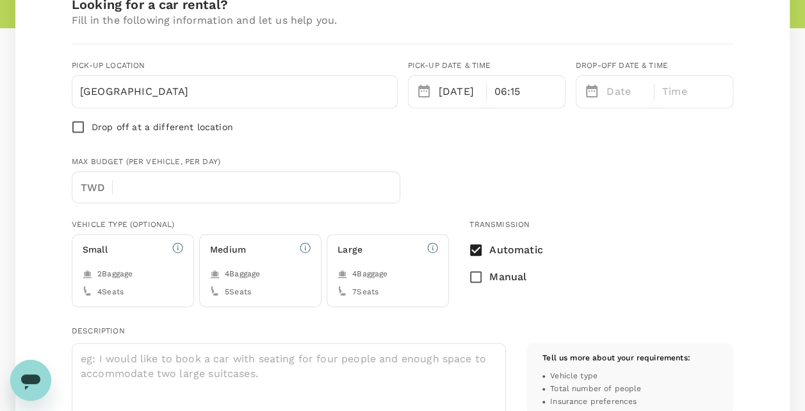
scroll to position [116, 0]
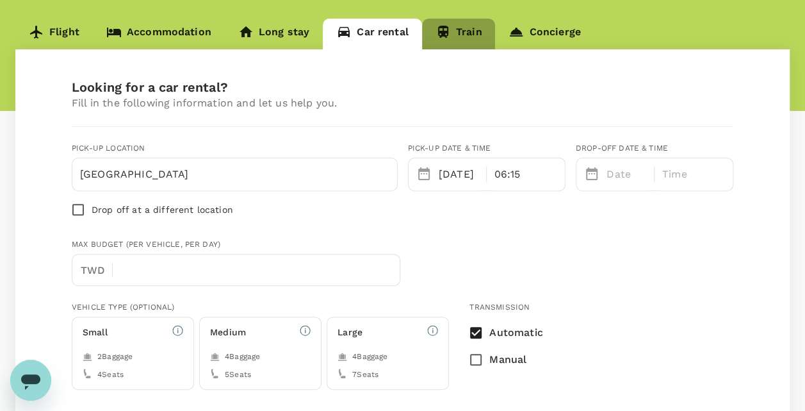
click at [455, 33] on link "Train" at bounding box center [459, 34] width 74 height 31
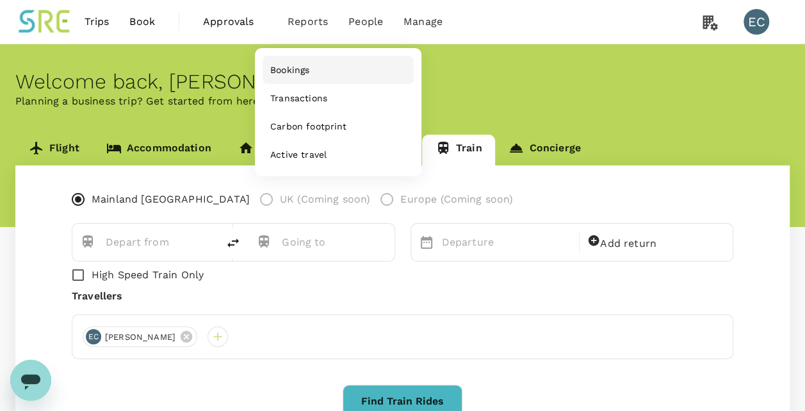
click at [304, 68] on span "Bookings" at bounding box center [289, 69] width 39 height 13
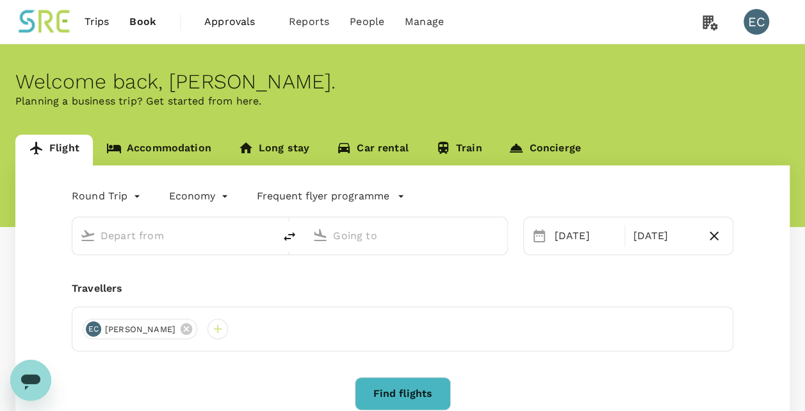
type input "Taiwan Taoyuan Intl (TPE)"
type input "Singapore Changi (SIN)"
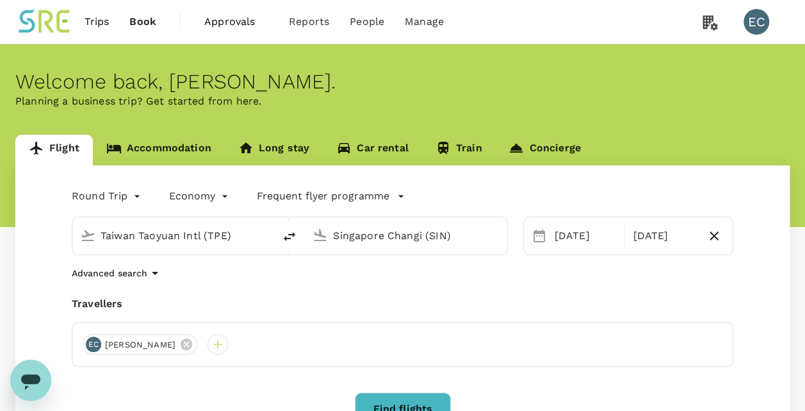
click at [87, 22] on span "Trips" at bounding box center [97, 21] width 25 height 15
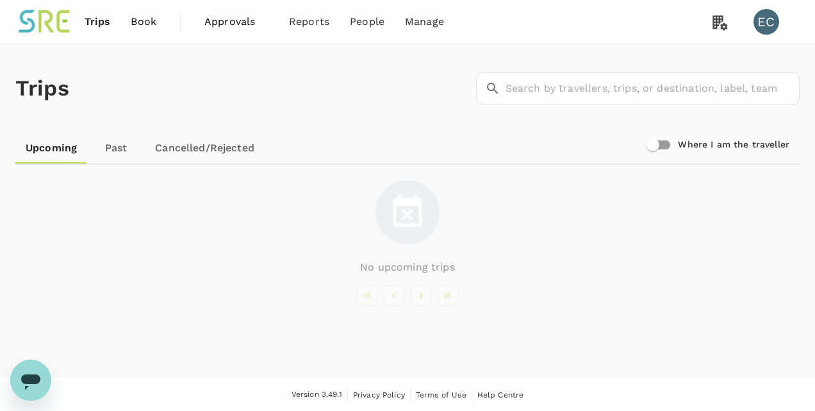
click at [231, 14] on span "Approvals" at bounding box center [236, 21] width 64 height 15
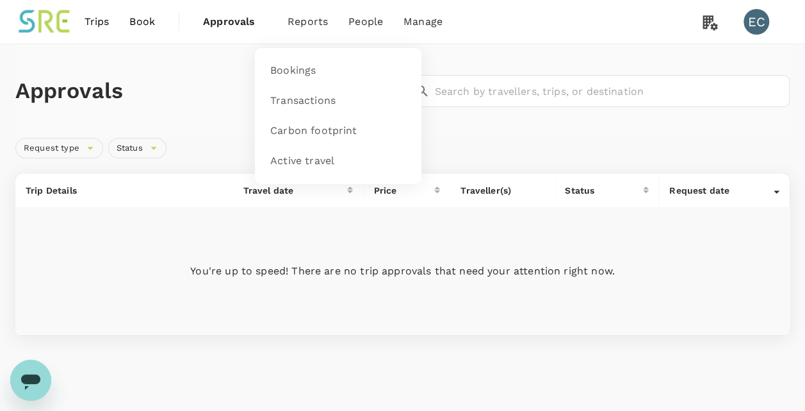
click at [274, 48] on nav "Bookings Transactions Carbon footprint Active travel" at bounding box center [338, 116] width 167 height 136
drag, startPoint x: 174, startPoint y: 77, endPoint x: 212, endPoint y: 75, distance: 37.8
click at [174, 78] on h1 "Approvals" at bounding box center [207, 91] width 385 height 27
